Goal: Task Accomplishment & Management: Complete application form

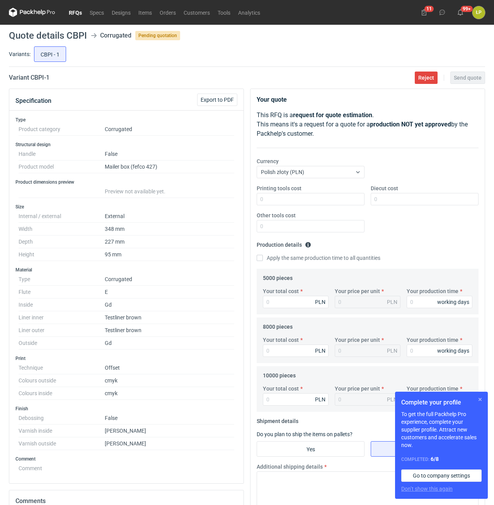
click at [477, 400] on button "button" at bounding box center [479, 399] width 9 height 9
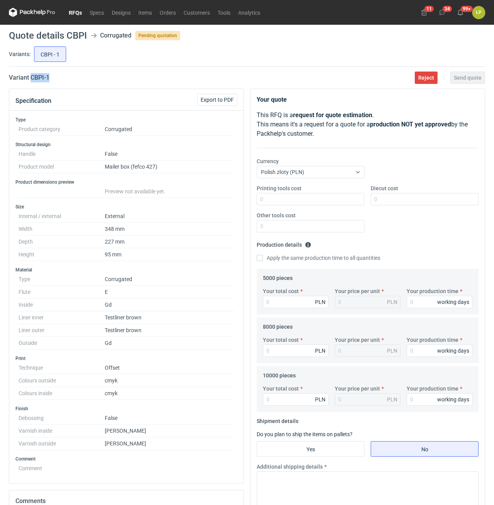
drag, startPoint x: 59, startPoint y: 80, endPoint x: 31, endPoint y: 81, distance: 28.2
click at [31, 81] on div "Variant CBPI - 1 Reject Send quote" at bounding box center [247, 77] width 476 height 9
copy h2 "CBPI - 1"
click at [327, 202] on input "Printing tools cost" at bounding box center [311, 199] width 108 height 12
type input "0"
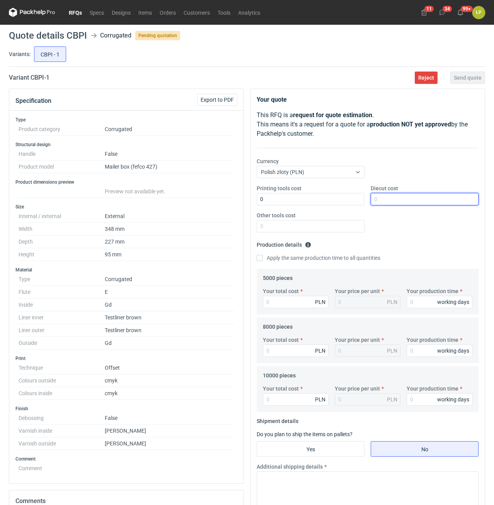
click at [380, 203] on input "Diecut cost" at bounding box center [425, 199] width 108 height 12
type input "1600"
click at [335, 234] on div "Printing tools cost 0 Diecut cost 1600 Other tools cost" at bounding box center [368, 211] width 228 height 54
click at [334, 227] on input "Other tools cost" at bounding box center [311, 226] width 108 height 12
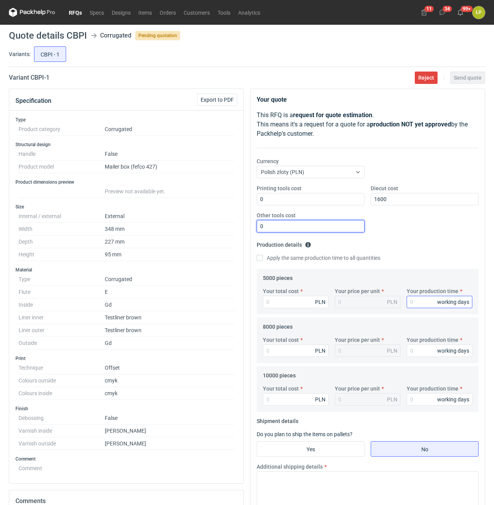
type input "0"
click at [417, 298] on input "Your production time" at bounding box center [440, 302] width 66 height 12
type input "15"
click at [314, 269] on div "5000 pieces Your total cost PLN Your price per unit PLN Your production time 15…" at bounding box center [368, 292] width 222 height 46
click at [313, 262] on div "Apply the same production time to all quantities" at bounding box center [368, 258] width 222 height 9
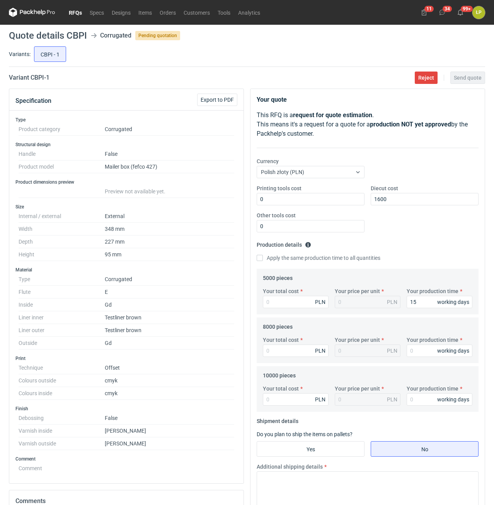
click at [313, 260] on label "Apply the same production time to all quantities" at bounding box center [319, 258] width 124 height 8
click at [263, 260] on input "Apply the same production time to all quantities" at bounding box center [260, 258] width 6 height 6
checkbox input "true"
type input "15"
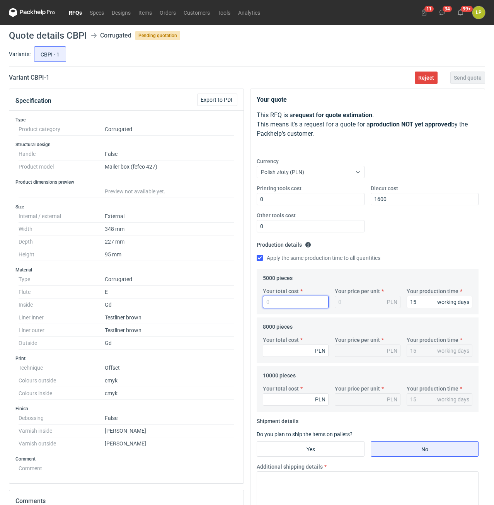
click at [307, 300] on input "Your total cost" at bounding box center [296, 302] width 66 height 12
type input "17000"
type input "3.4"
type input "17000"
click at [312, 353] on input "Your total cost" at bounding box center [296, 350] width 66 height 12
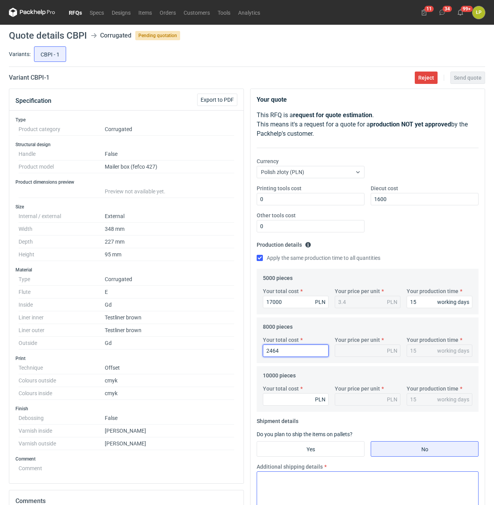
type input "24640"
type input "3.08"
type input "24640"
click at [301, 398] on input "Your total cost" at bounding box center [296, 399] width 66 height 12
type input "30200"
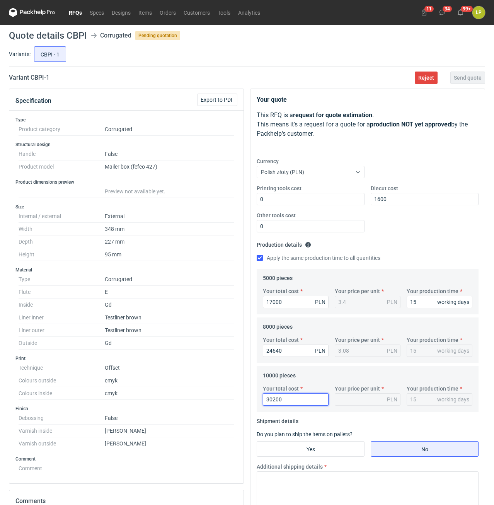
type input "3.02"
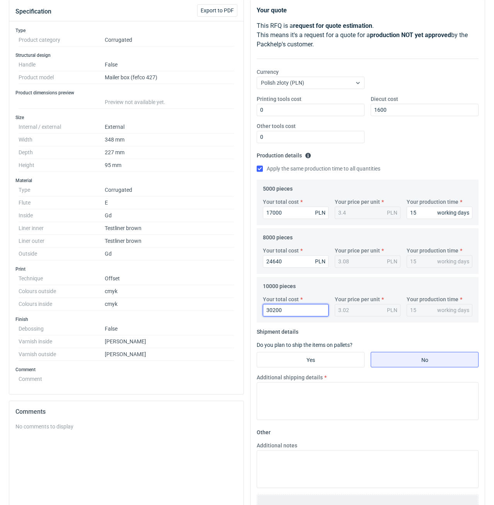
scroll to position [170, 0]
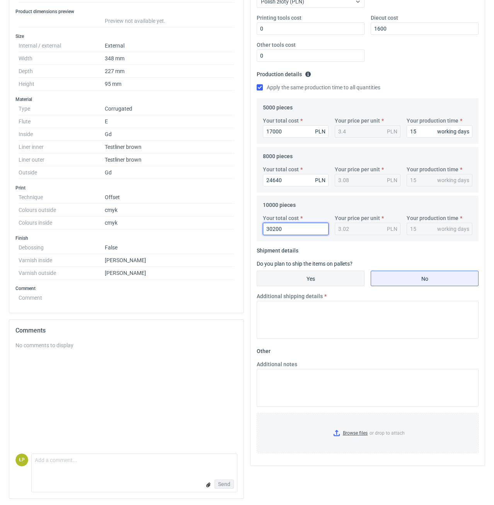
type input "30200"
click at [319, 283] on input "Yes" at bounding box center [310, 278] width 107 height 15
radio input "true"
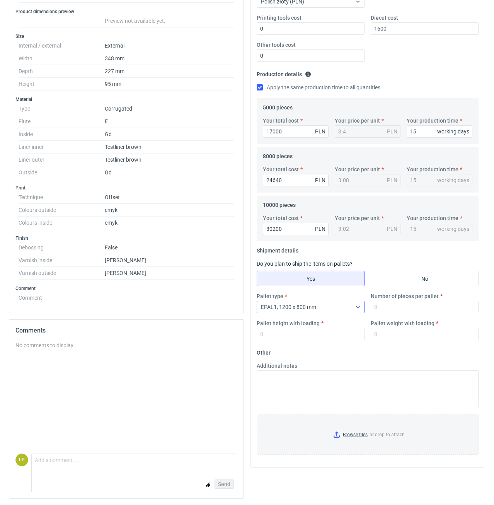
click at [321, 305] on div "EPAL1, 1200 x 800 mm" at bounding box center [304, 307] width 95 height 11
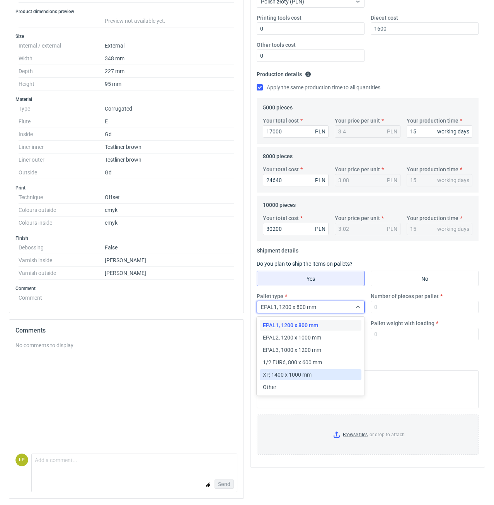
click at [308, 375] on span "XP, 1400 x 1000 mm" at bounding box center [287, 375] width 49 height 8
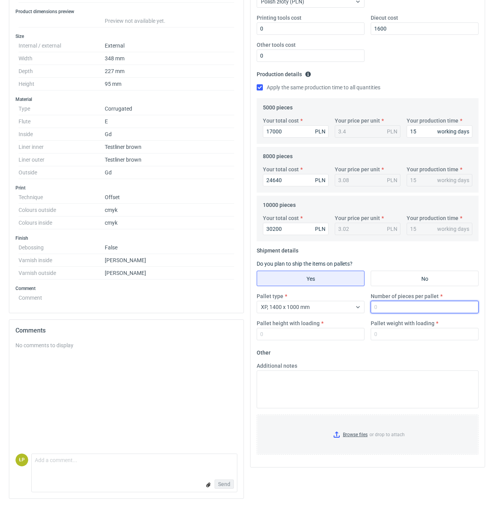
click at [383, 312] on input "Number of pieces per pallet" at bounding box center [425, 307] width 108 height 12
type input "1600"
click at [341, 337] on input "Pallet height with loading" at bounding box center [311, 334] width 108 height 12
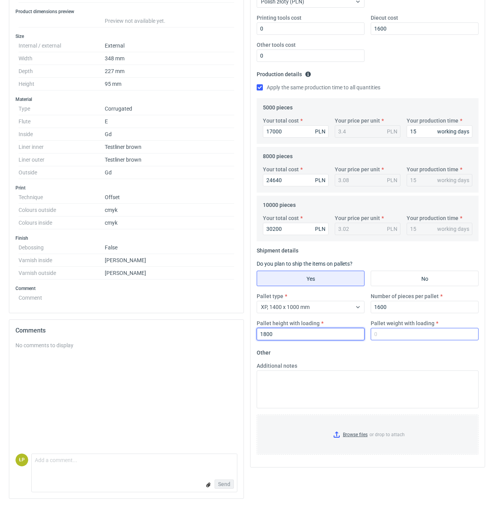
type input "1800"
click at [382, 334] on input "Pallet weight with loading" at bounding box center [425, 334] width 108 height 12
click at [409, 337] on input "Pallet weight with loading" at bounding box center [425, 334] width 108 height 12
type input "600"
click at [412, 349] on form "Other Additional notes Browse files or drop to attach" at bounding box center [368, 403] width 222 height 114
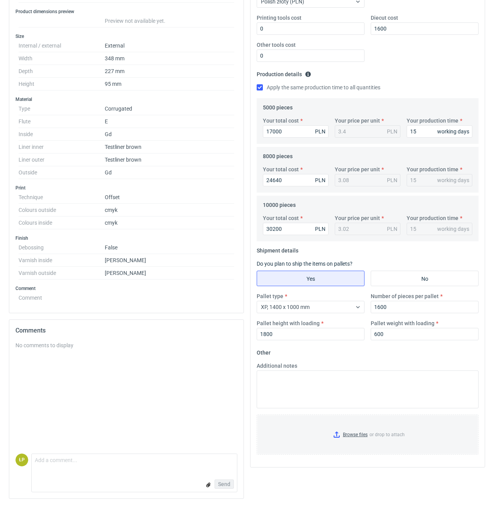
scroll to position [0, 0]
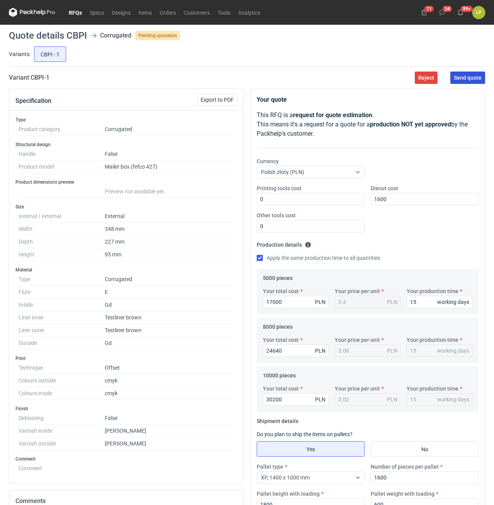
click at [461, 82] on button "Send quote" at bounding box center [467, 78] width 35 height 12
